Goal: Task Accomplishment & Management: Manage account settings

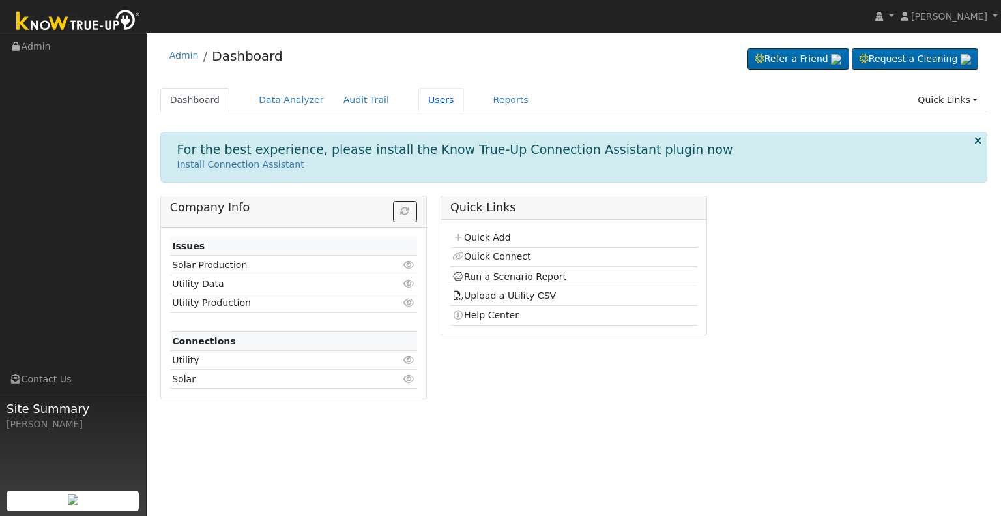
click at [419, 100] on link "Users" at bounding box center [442, 100] width 46 height 24
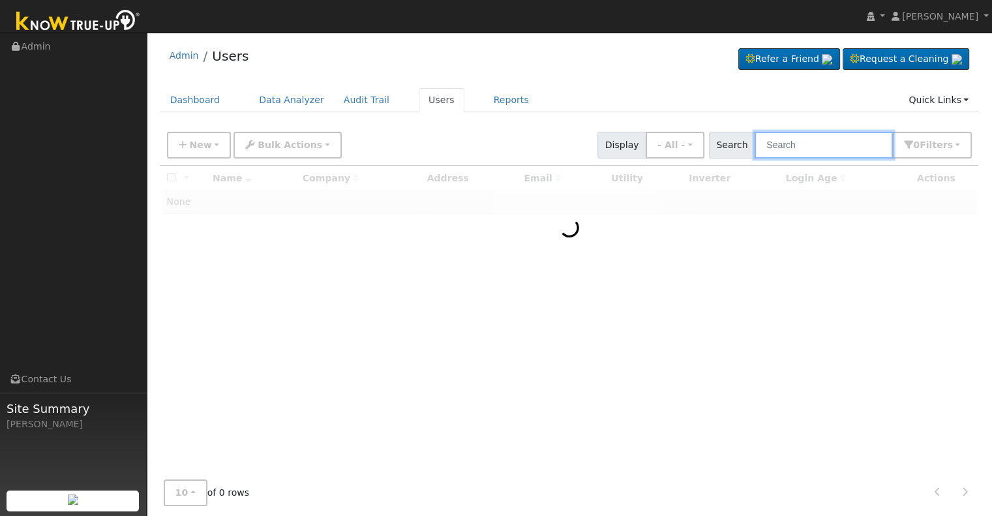
click at [787, 145] on input "text" at bounding box center [823, 145] width 138 height 27
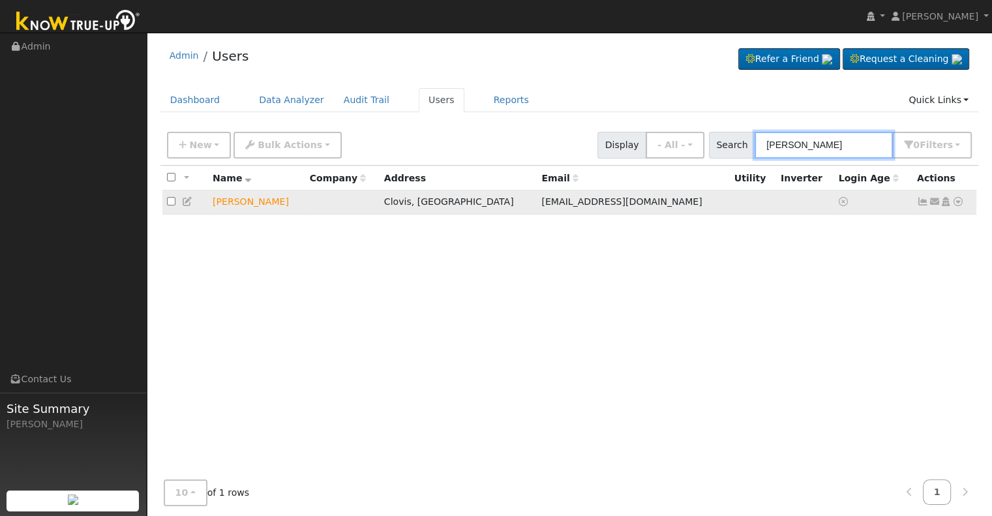
type input "[PERSON_NAME]"
click at [962, 201] on icon at bounding box center [958, 201] width 12 height 9
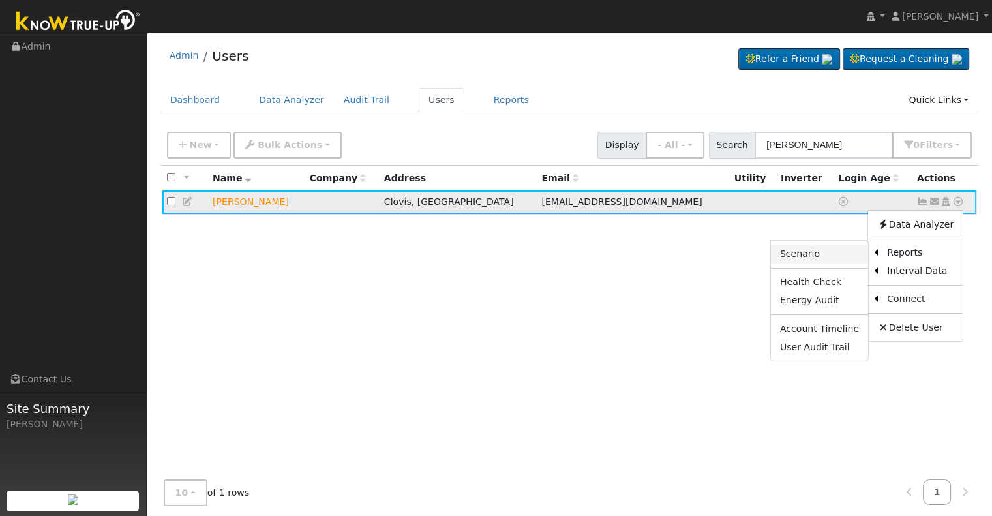
click at [823, 250] on link "Scenario" at bounding box center [819, 254] width 97 height 18
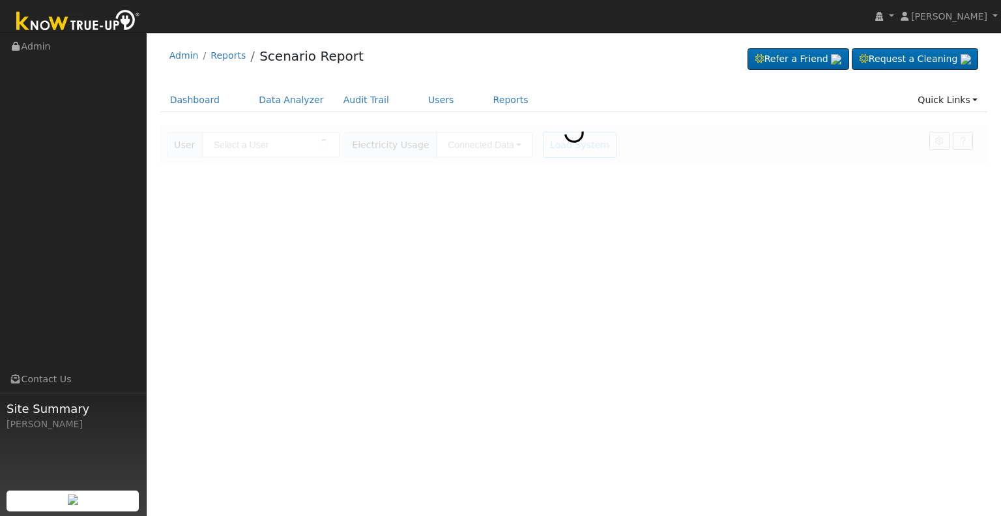
type input "[PERSON_NAME]"
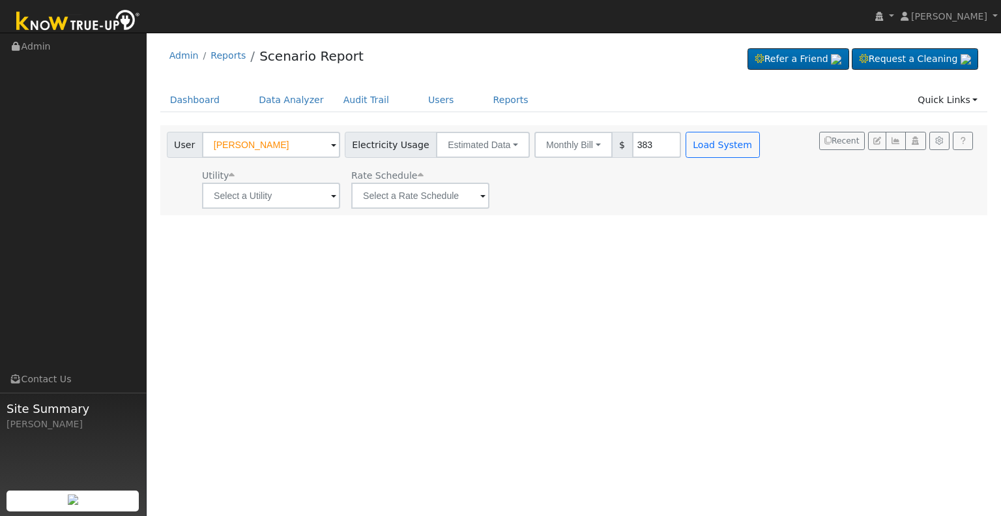
click at [331, 195] on span at bounding box center [333, 196] width 5 height 15
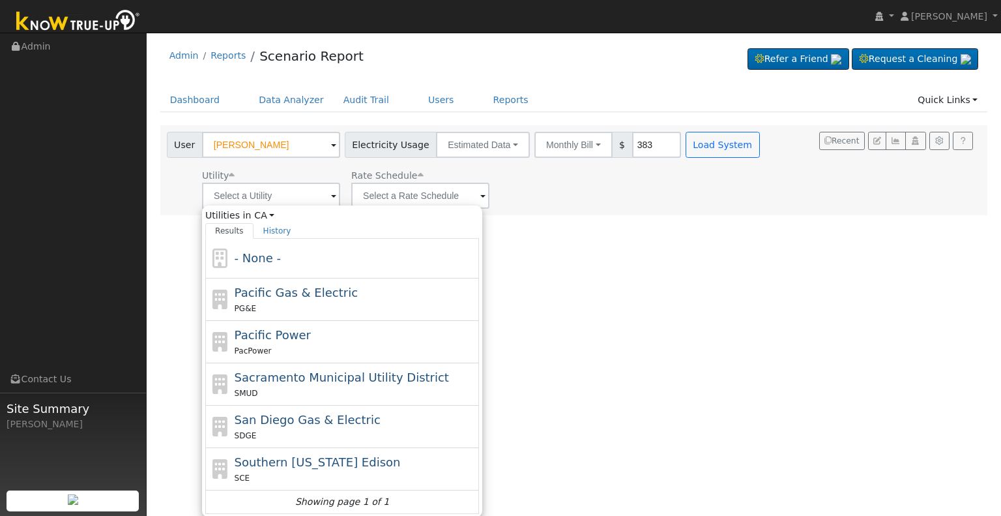
click at [627, 347] on div "User Profile First name Last name Email Email Notifications No Emails No Emails…" at bounding box center [574, 274] width 855 height 483
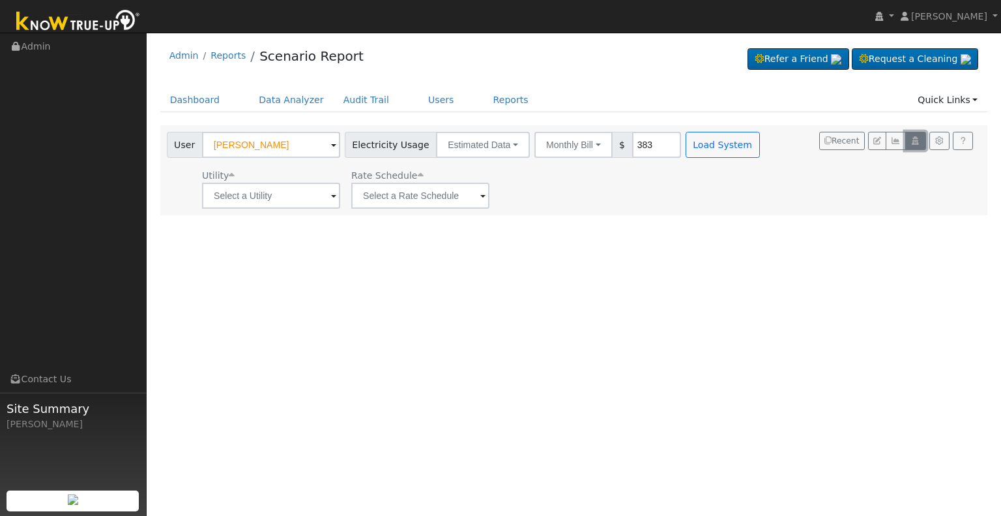
click at [913, 140] on icon "button" at bounding box center [916, 141] width 10 height 8
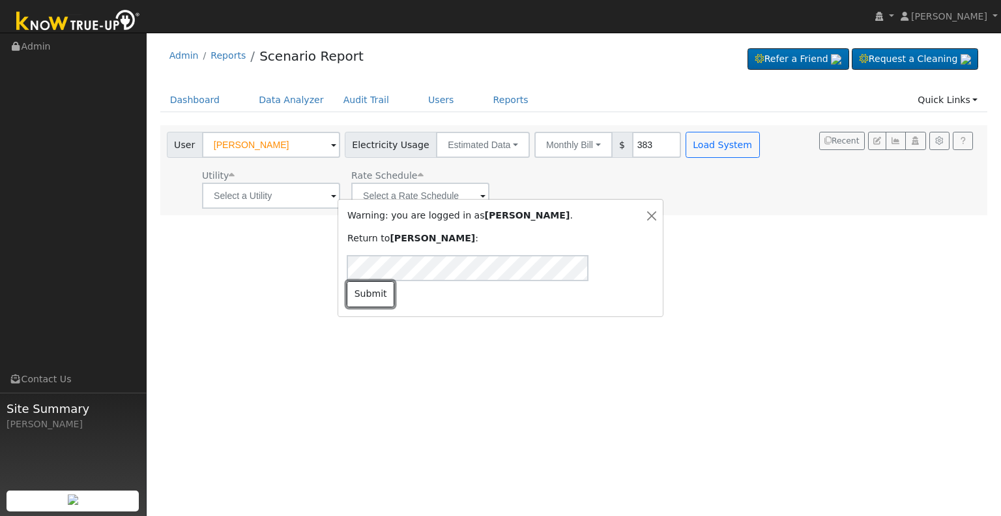
click at [394, 281] on button "Submit" at bounding box center [371, 294] width 48 height 26
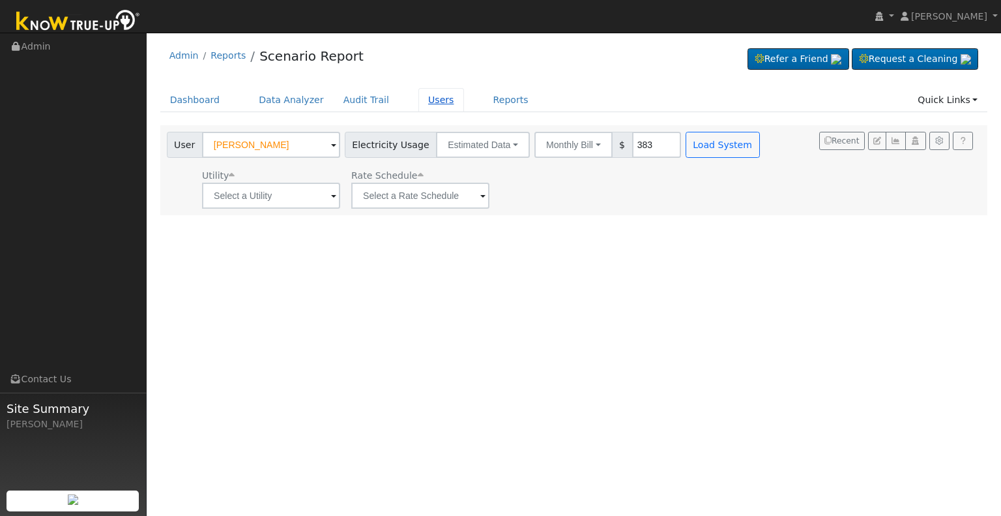
click at [423, 104] on link "Users" at bounding box center [442, 100] width 46 height 24
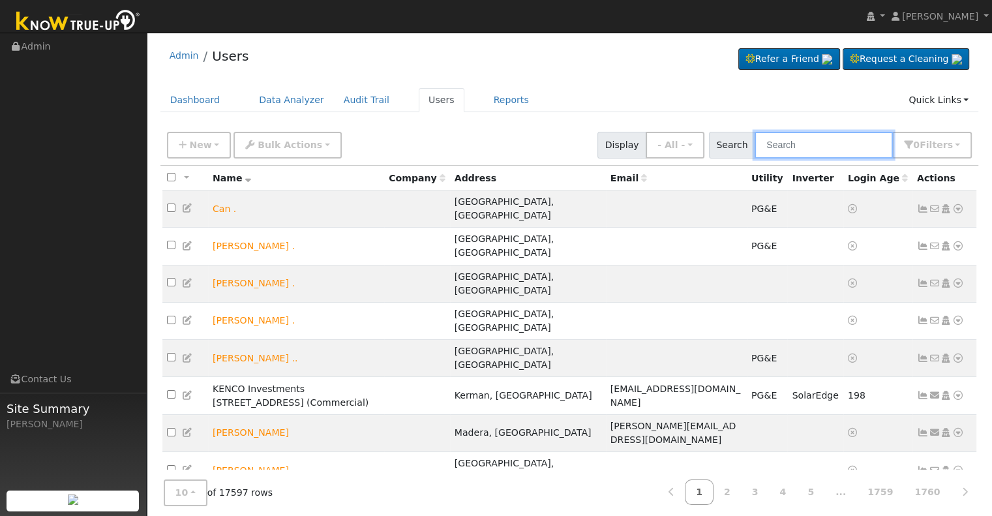
click at [801, 143] on input "text" at bounding box center [823, 145] width 138 height 27
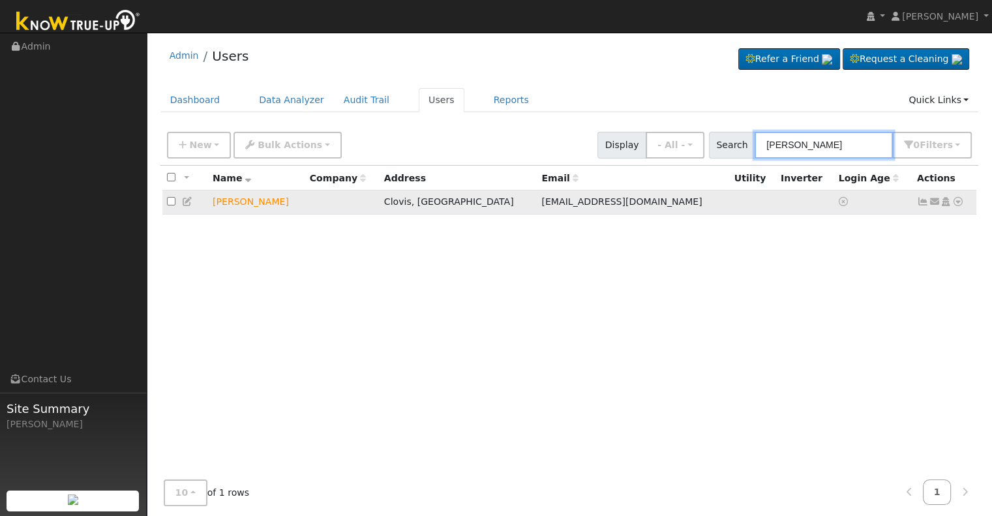
type input "matthew elk"
click at [945, 203] on icon at bounding box center [945, 201] width 12 height 9
